Goal: Find specific page/section: Find specific page/section

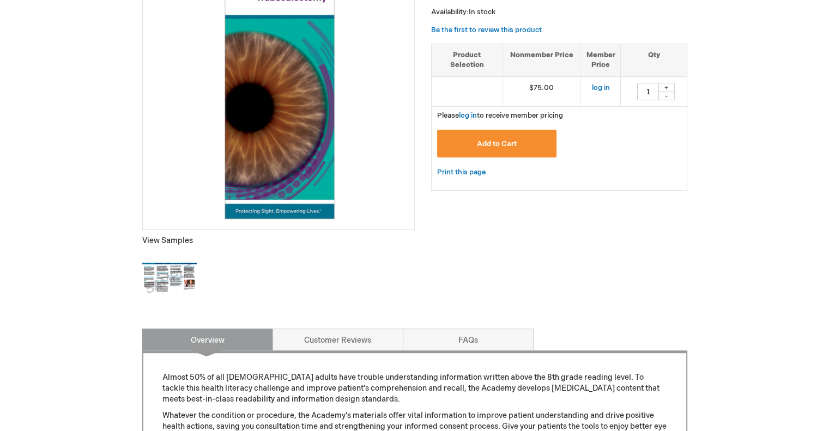
scroll to position [382, 0]
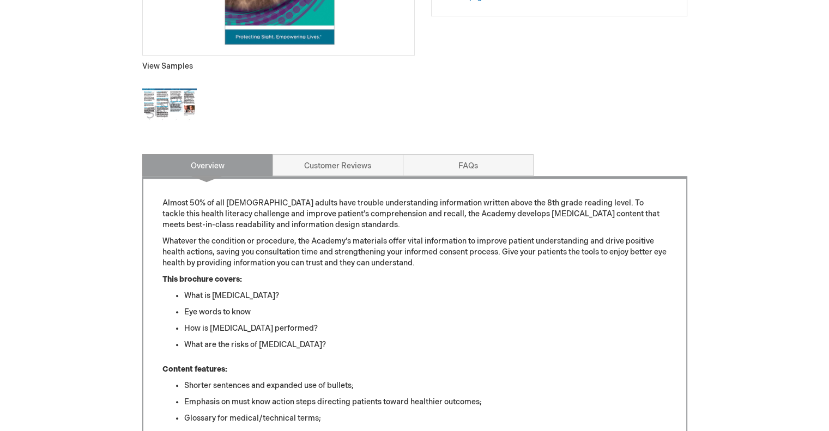
click at [153, 105] on img at bounding box center [169, 104] width 55 height 55
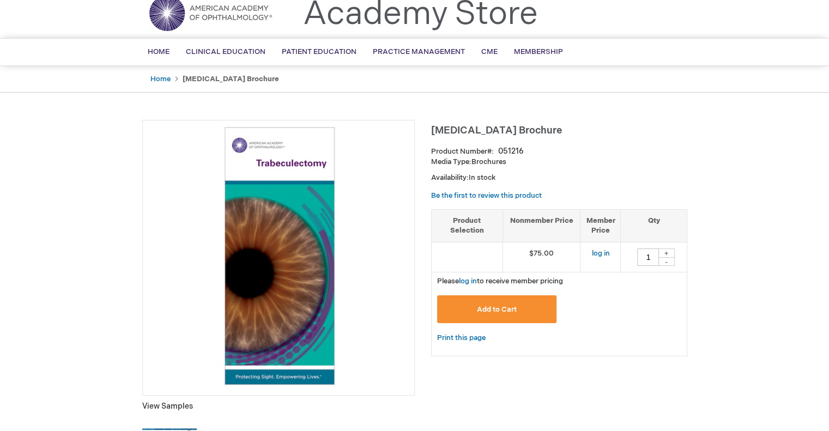
scroll to position [0, 0]
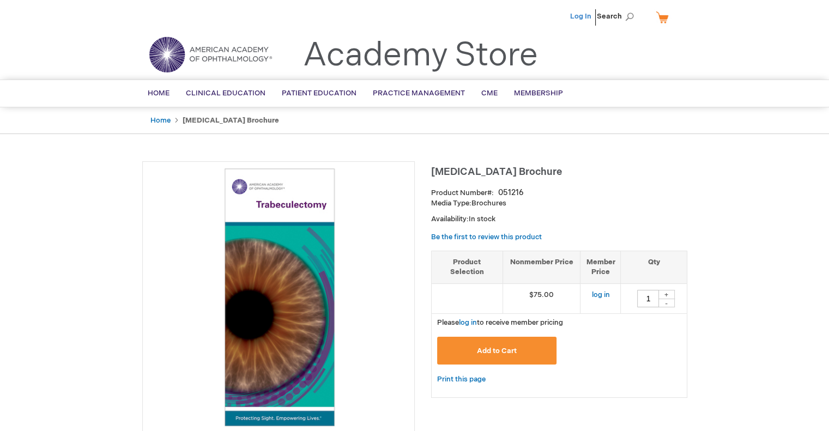
click at [585, 12] on link "Log In" at bounding box center [580, 16] width 21 height 9
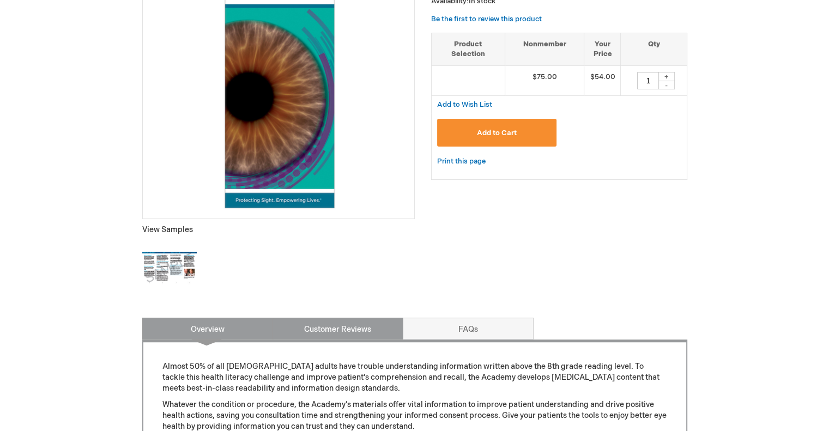
click at [315, 324] on link "Customer Reviews" at bounding box center [338, 329] width 131 height 22
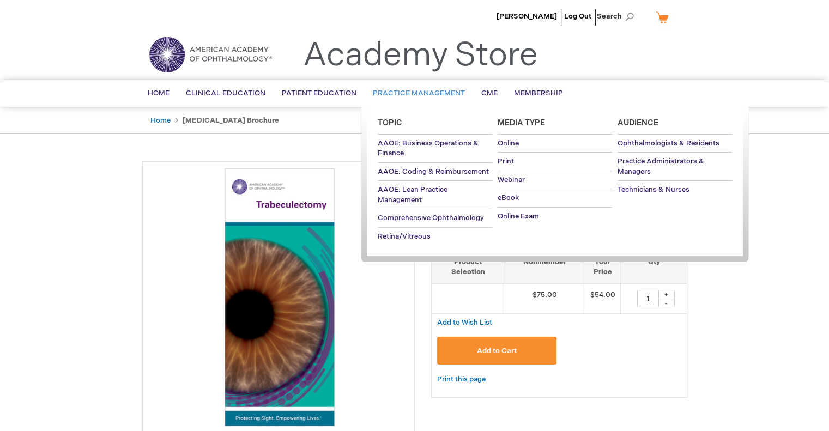
click at [414, 91] on span "Practice Management" at bounding box center [419, 93] width 92 height 9
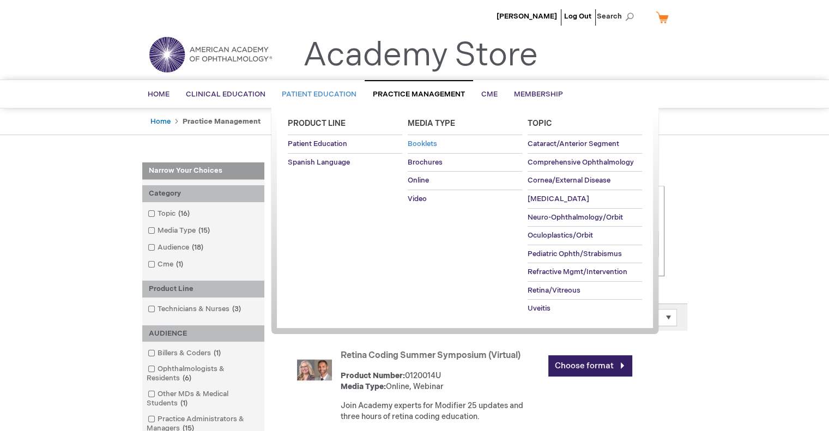
click at [420, 146] on span "Booklets" at bounding box center [422, 144] width 29 height 9
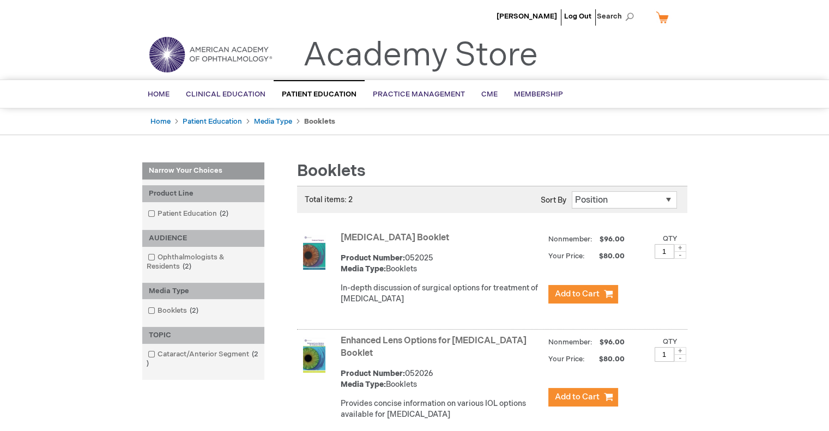
click at [208, 54] on img at bounding box center [210, 54] width 131 height 39
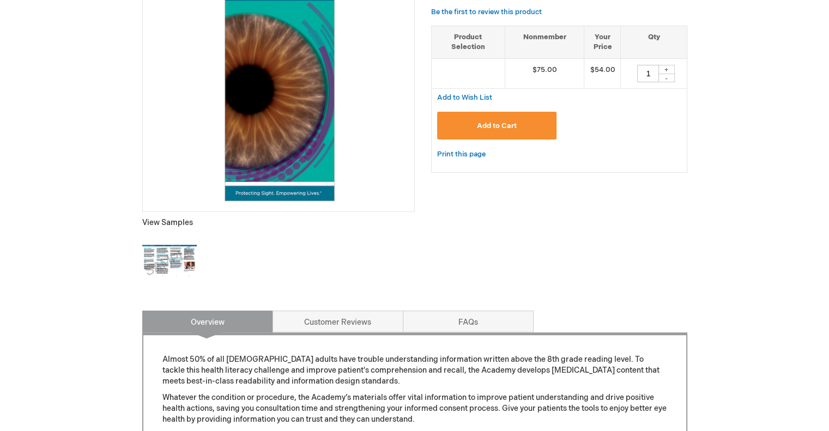
scroll to position [117, 0]
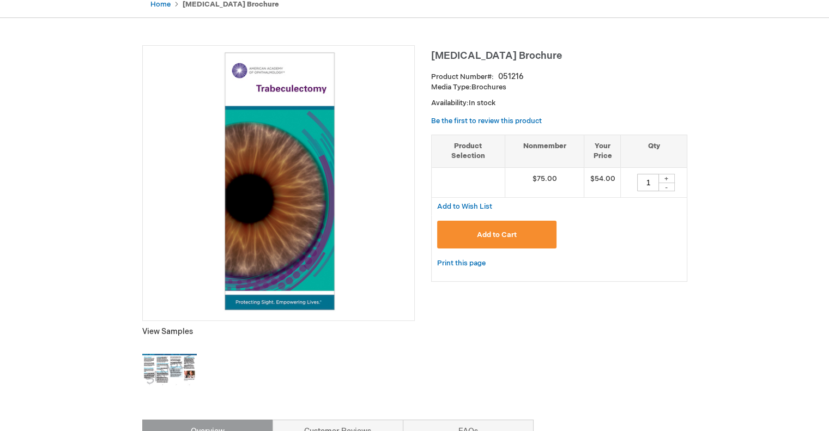
click at [161, 377] on img at bounding box center [169, 370] width 55 height 55
